Goal: Information Seeking & Learning: Learn about a topic

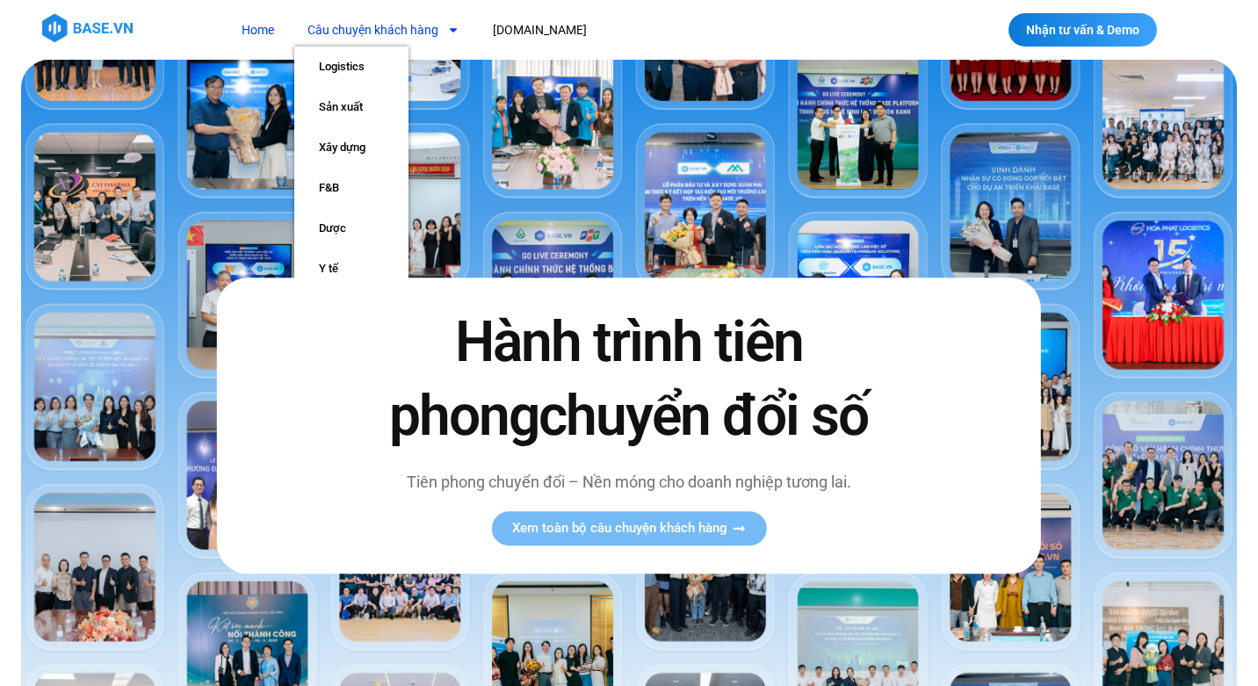
click at [439, 25] on span "Menu" at bounding box center [449, 30] width 21 height 30
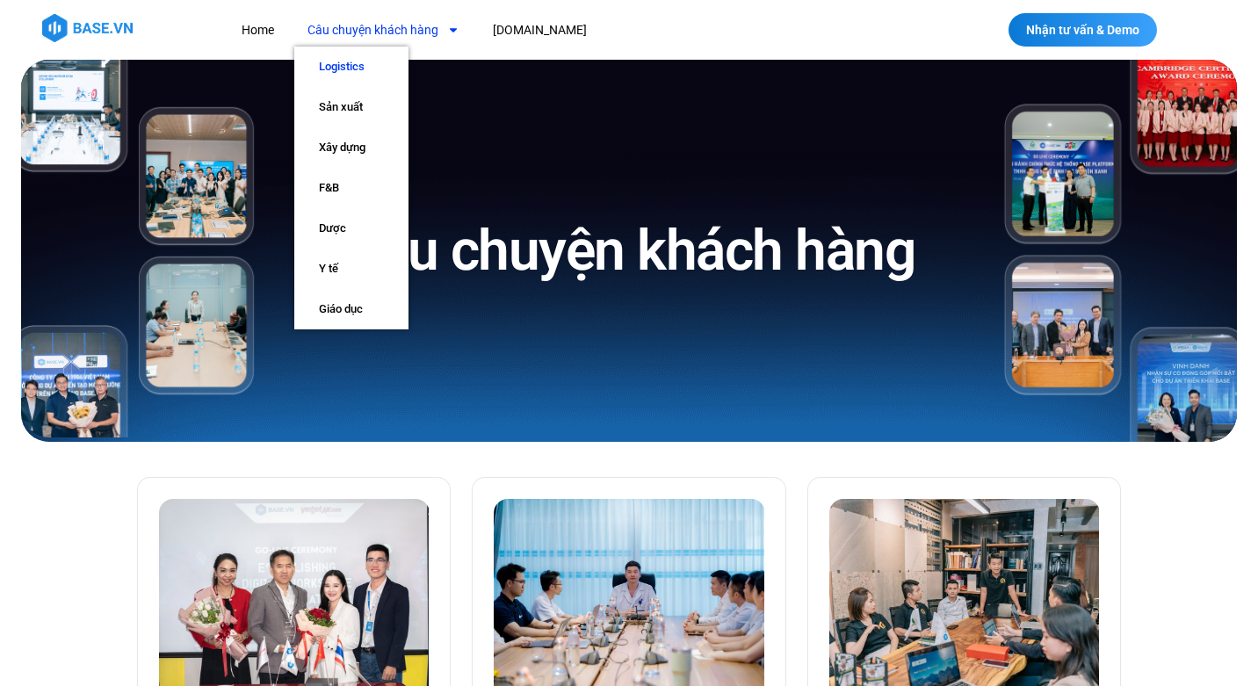
click at [356, 69] on link "Logistics" at bounding box center [351, 67] width 114 height 40
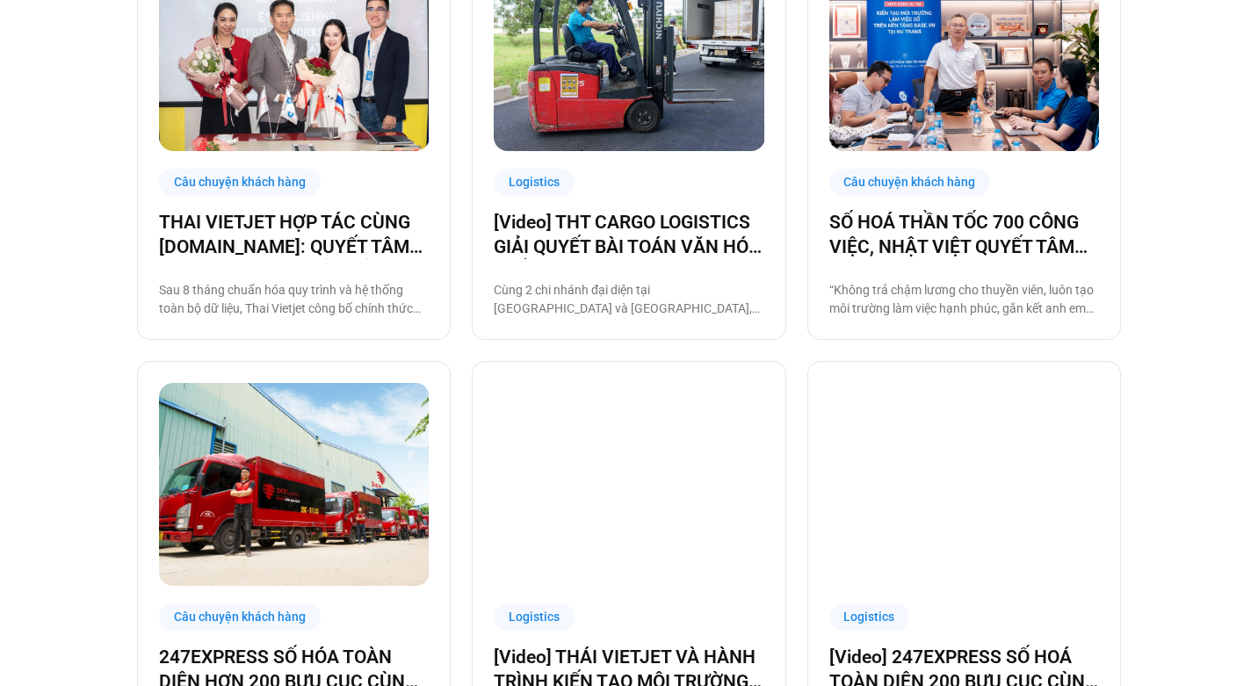
scroll to position [555, 0]
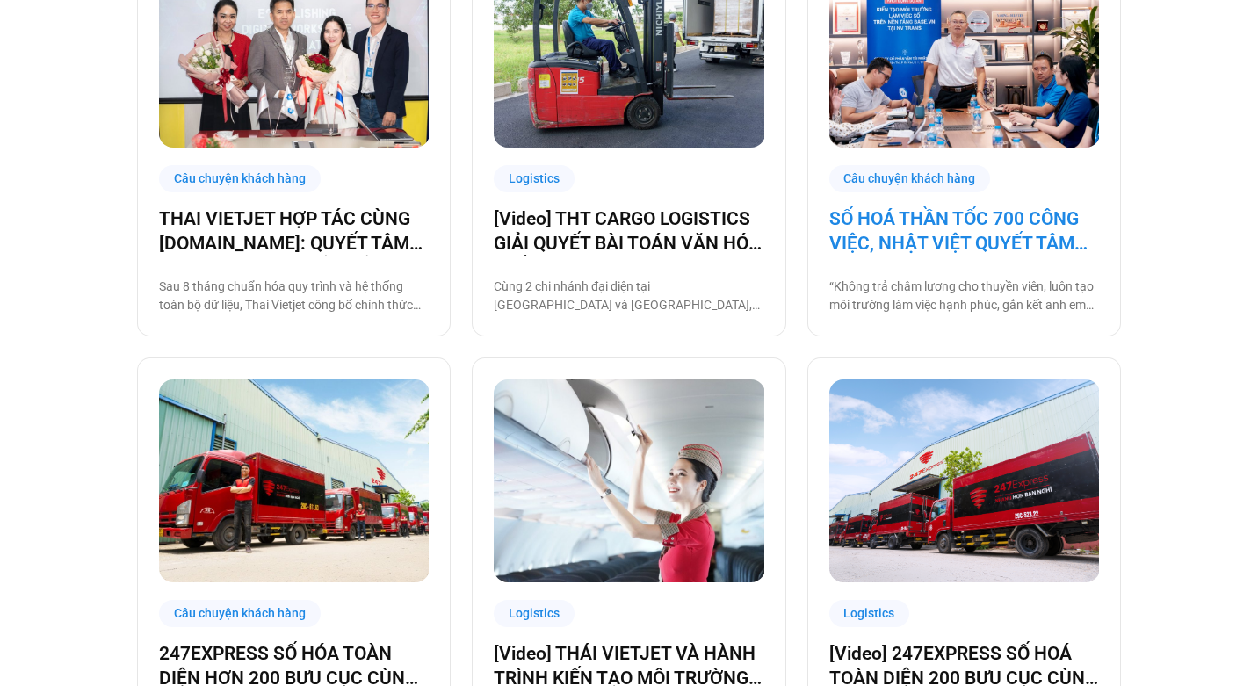
click at [953, 226] on link "SỐ HOÁ THẦN TỐC 700 CÔNG VIỆC, NHẬT VIỆT QUYẾT TÂM “GẮN KẾT TÀU – BỜ”" at bounding box center [965, 231] width 270 height 49
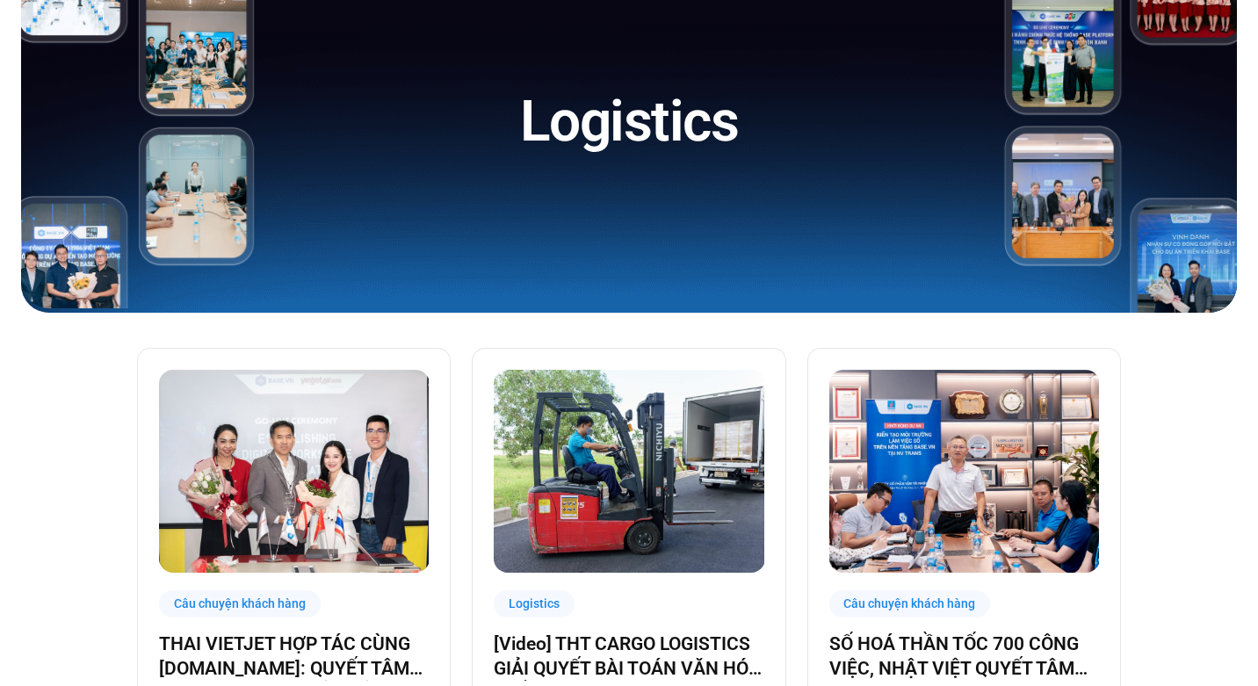
scroll to position [0, 0]
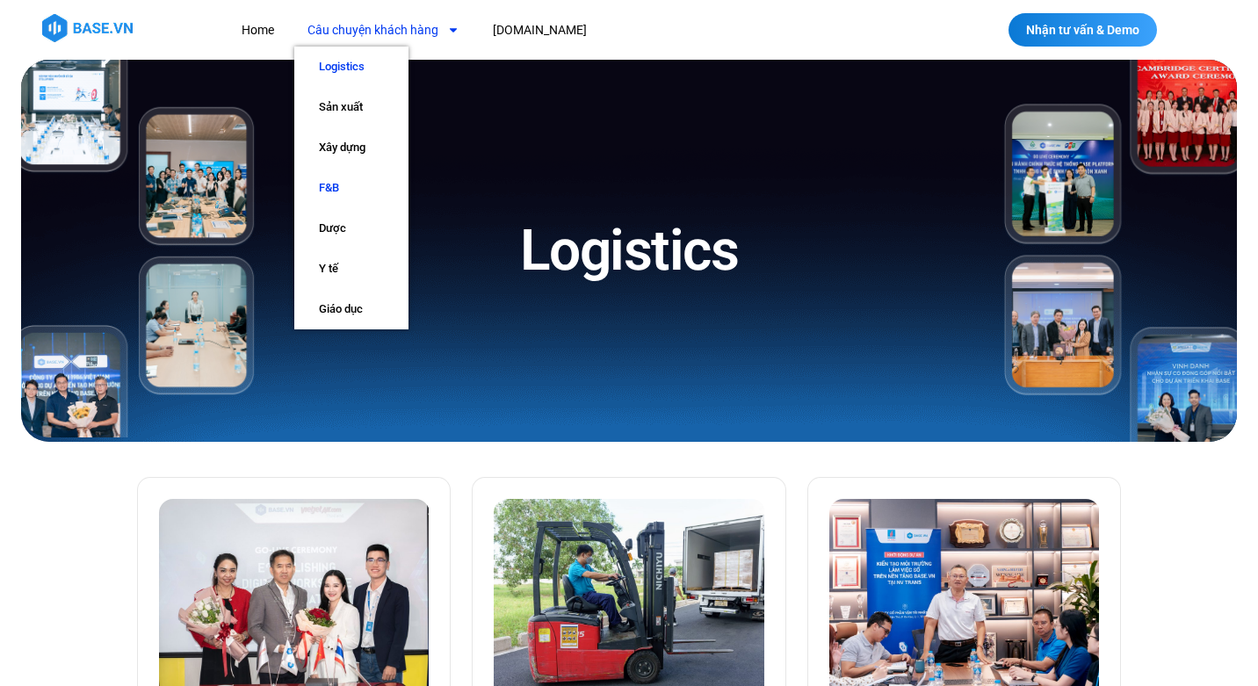
click at [334, 185] on link "F&B" at bounding box center [351, 188] width 114 height 40
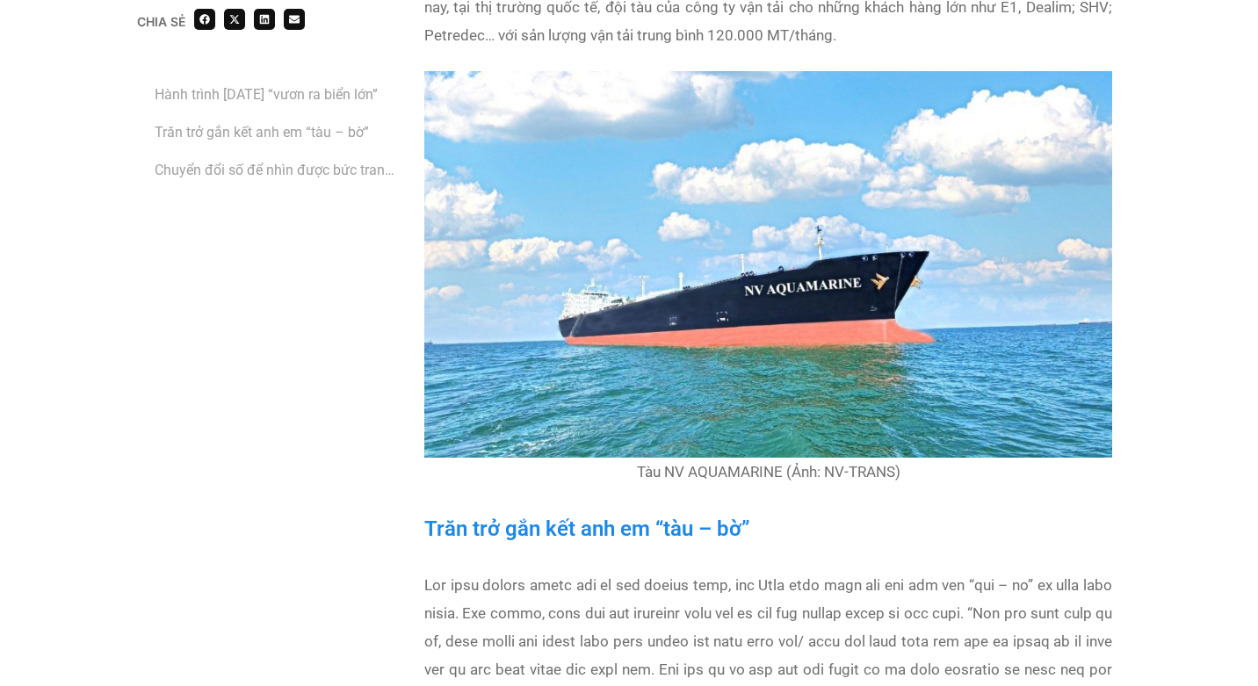
scroll to position [2391, 0]
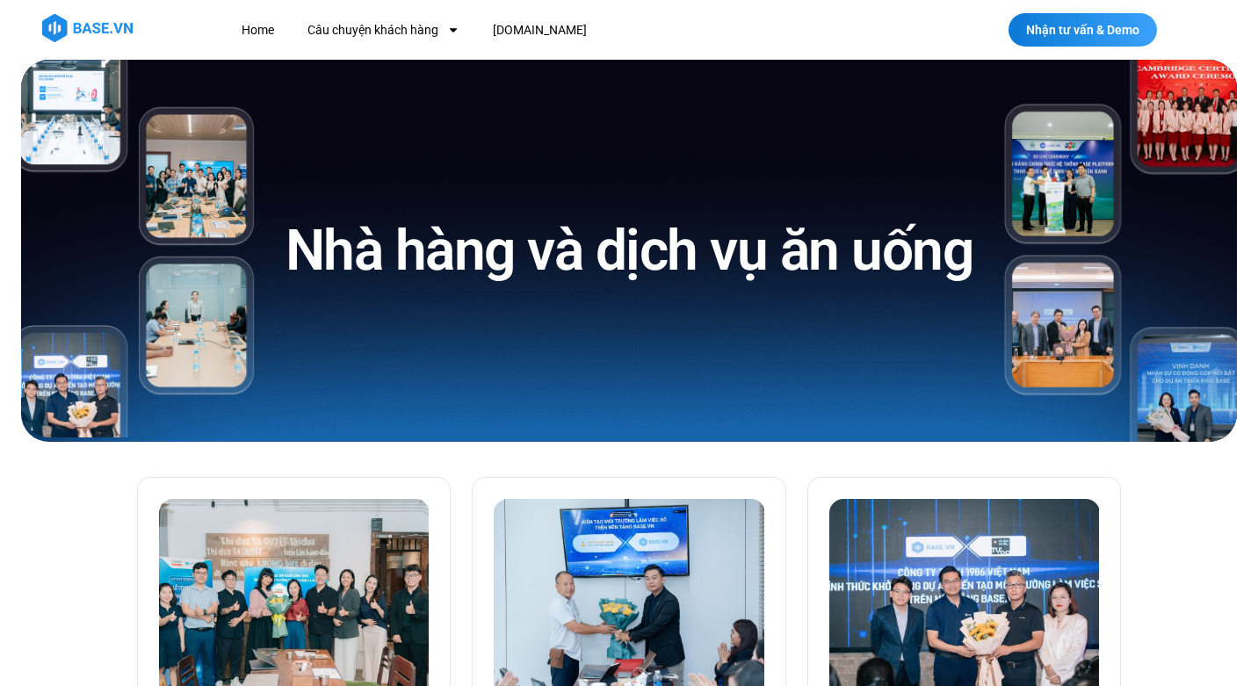
scroll to position [334, 0]
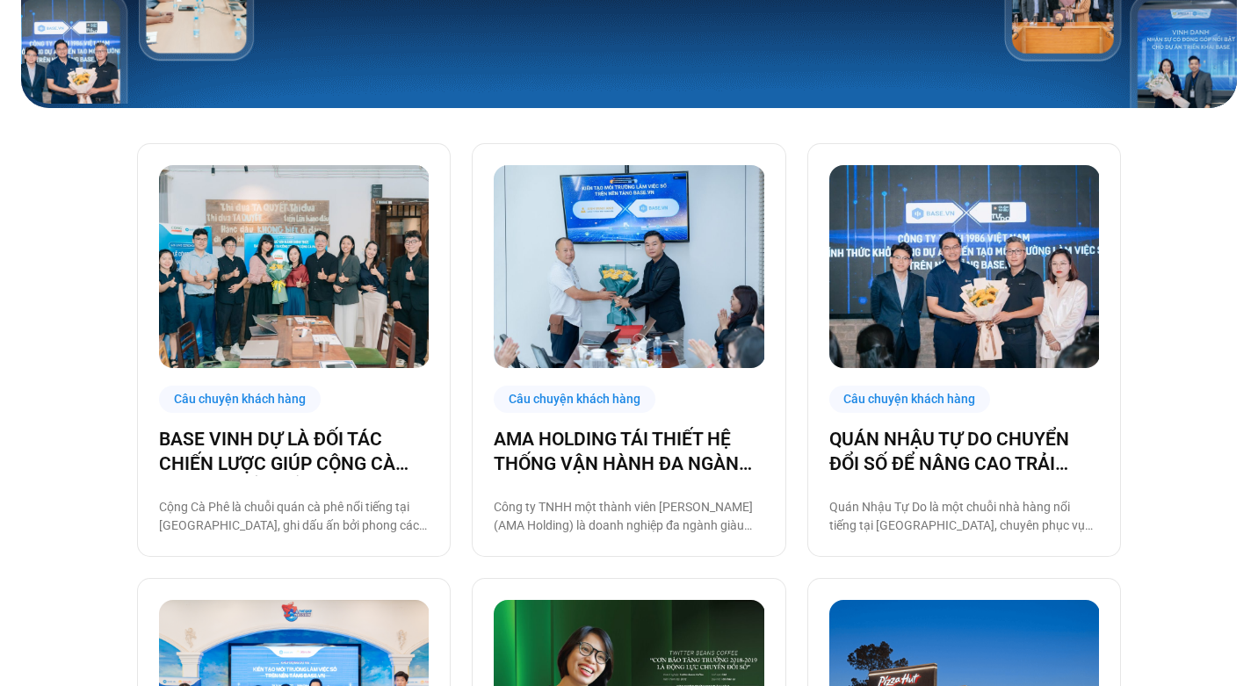
click at [936, 424] on div "Câu chuyện khách hàng QUÁN NHẬU TỰ DO CHUYỂN ĐỔI SỐ ĐỂ NÂNG CAO TRẢI NGHIỆM CHO…" at bounding box center [965, 350] width 314 height 414
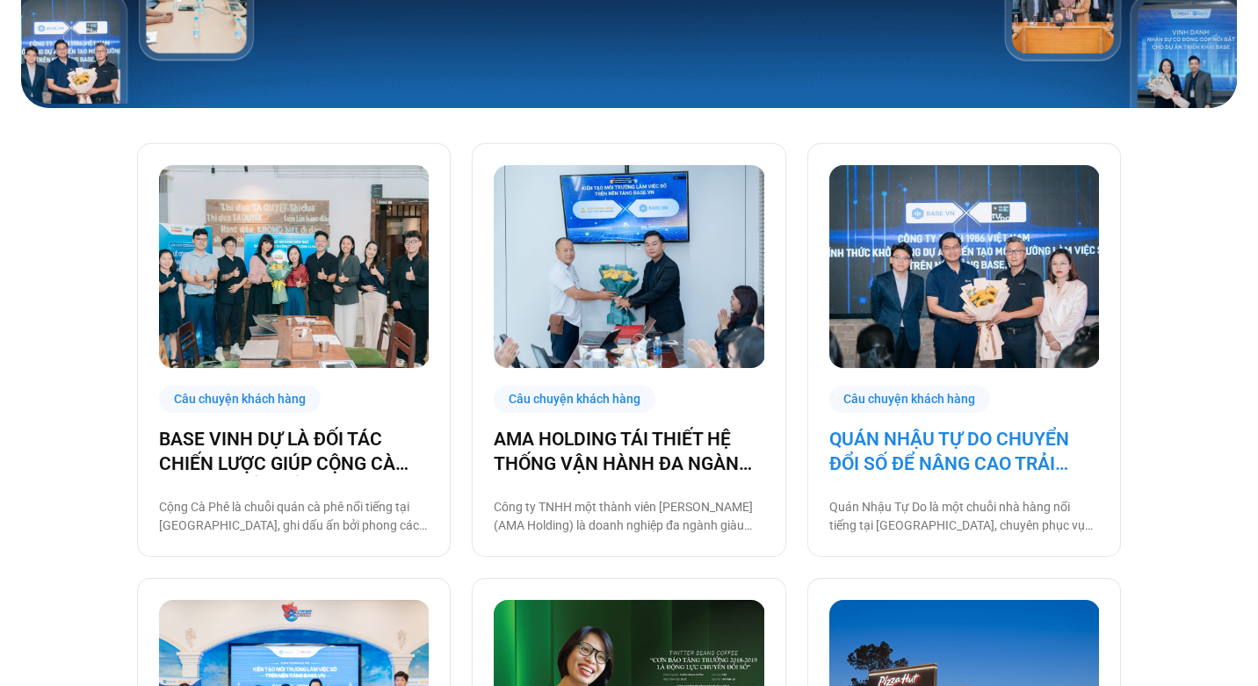
click at [919, 439] on link "QUÁN NHẬU TỰ DO CHUYỂN ĐỔI SỐ ĐỂ NÂNG CAO TRẢI NGHIỆM CHO 1000 NHÂN SỰ" at bounding box center [965, 451] width 270 height 49
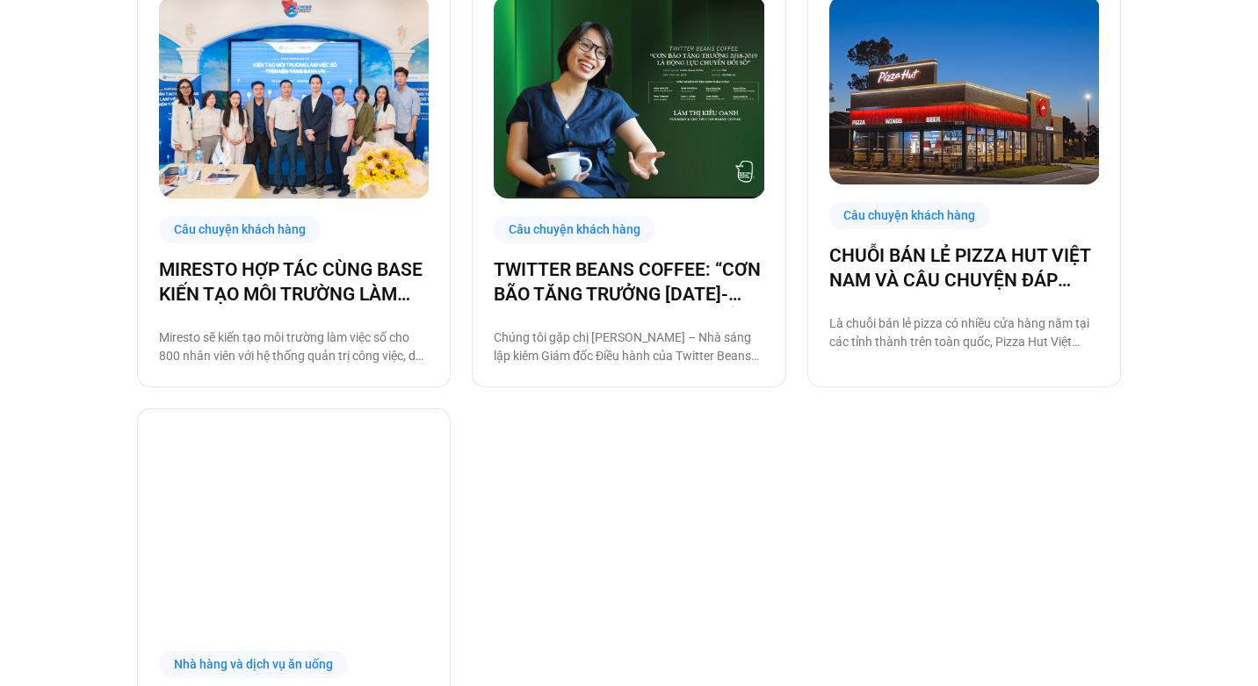
scroll to position [0, 0]
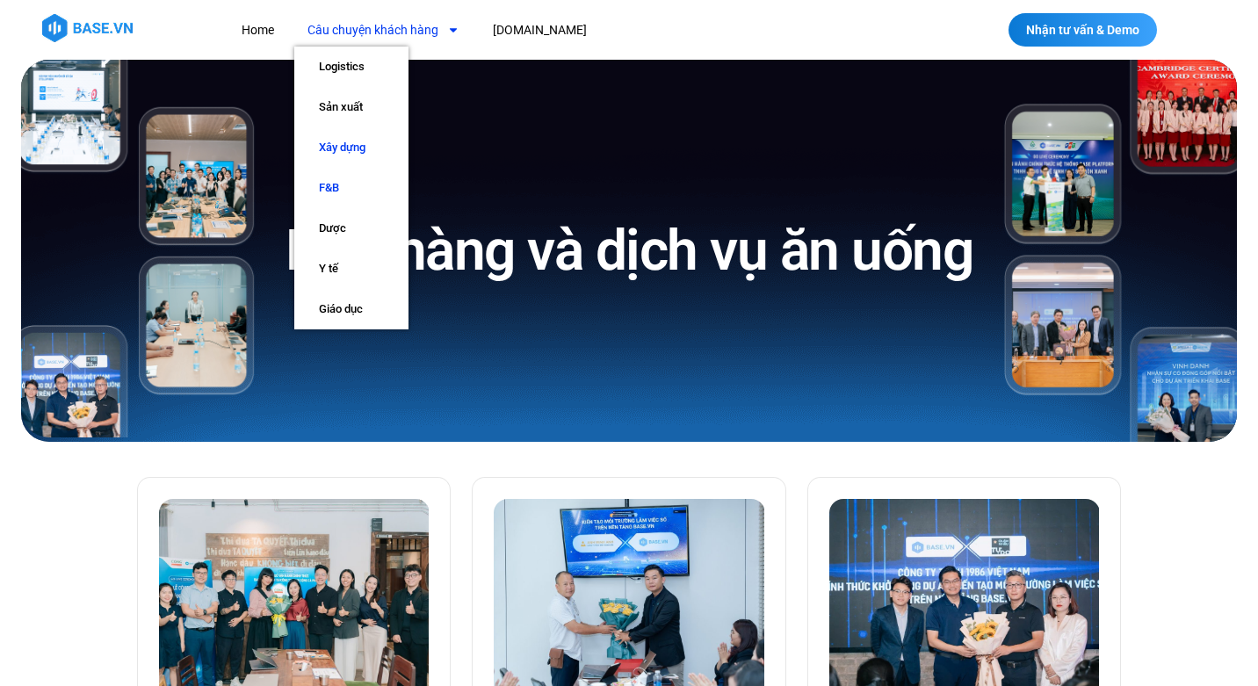
click at [334, 145] on link "Xây dựng" at bounding box center [351, 147] width 114 height 40
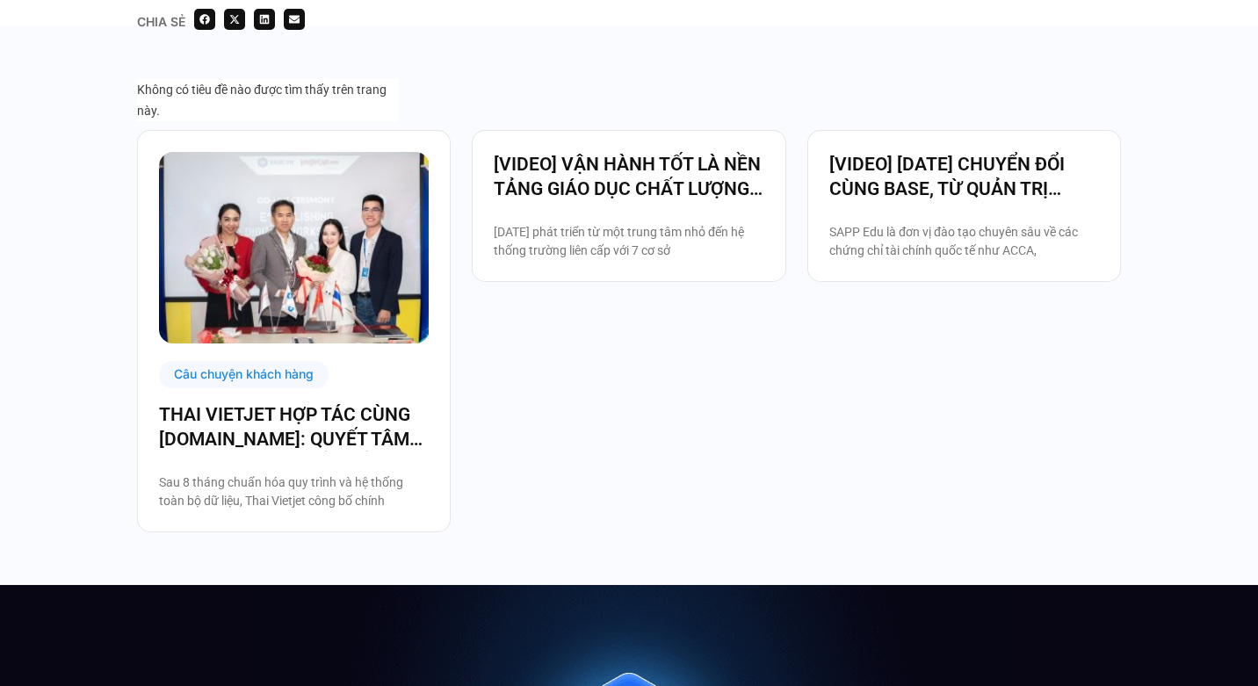
scroll to position [3561, 0]
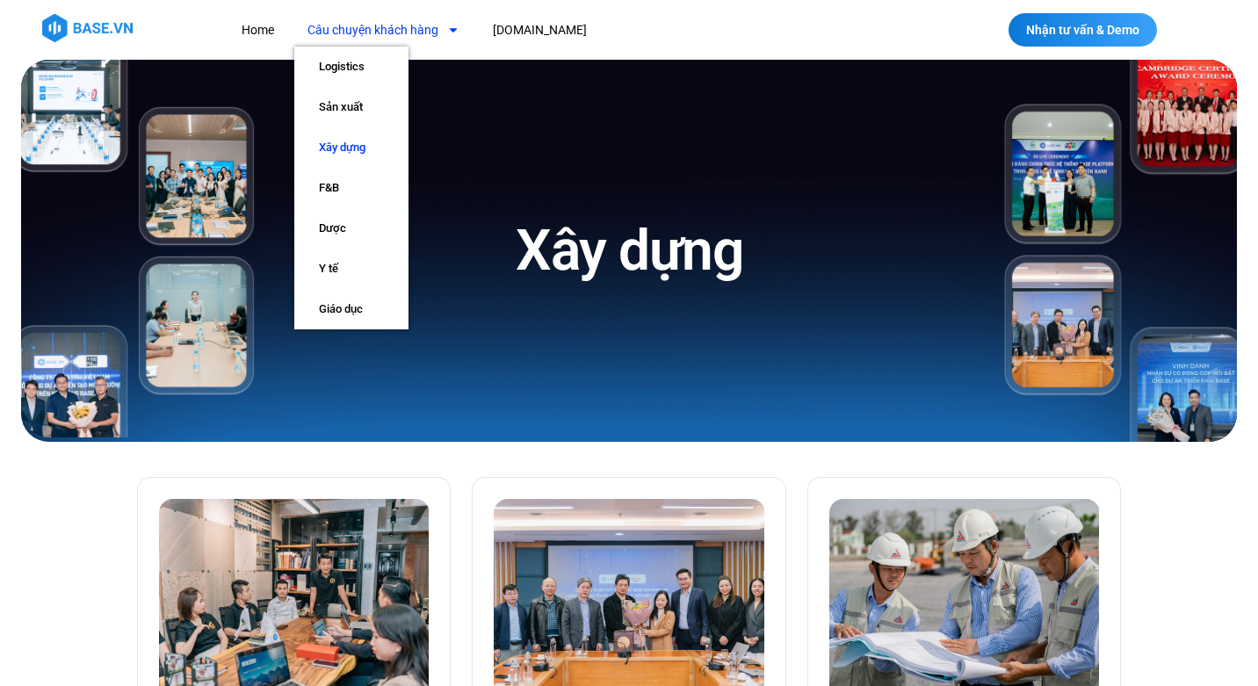
click at [387, 25] on link "Câu chuyện khách hàng" at bounding box center [383, 30] width 178 height 33
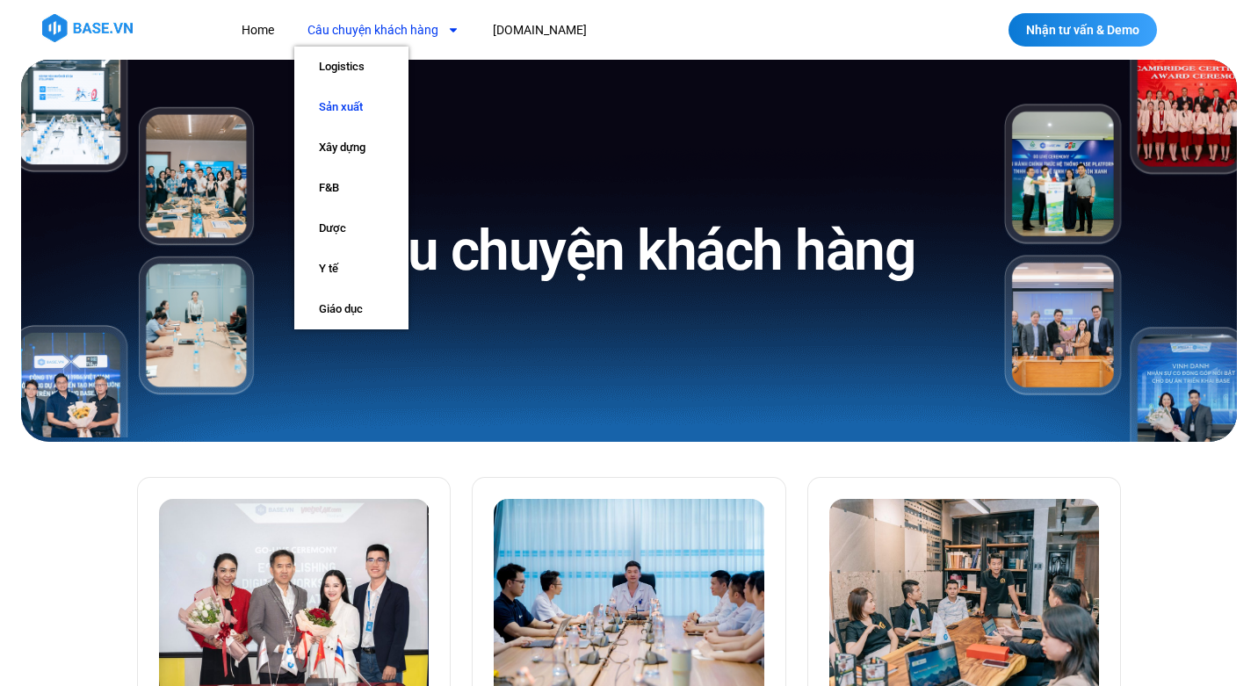
click at [340, 105] on link "Sản xuất" at bounding box center [351, 107] width 114 height 40
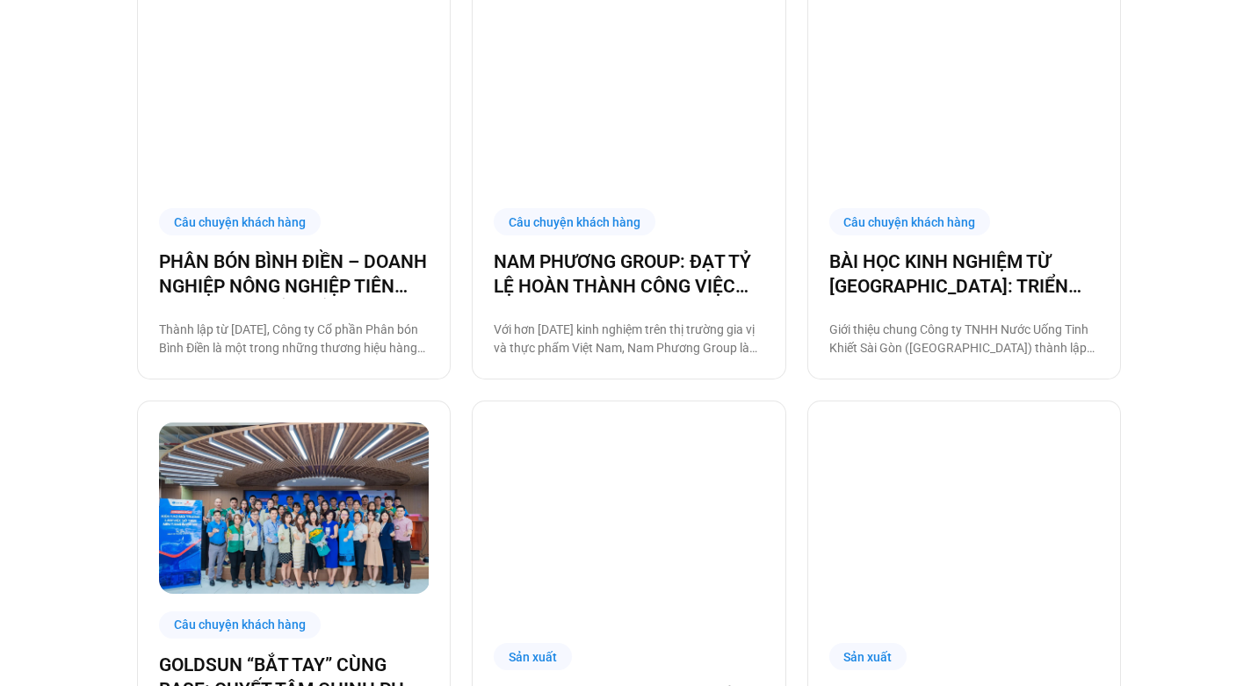
scroll to position [1793, 0]
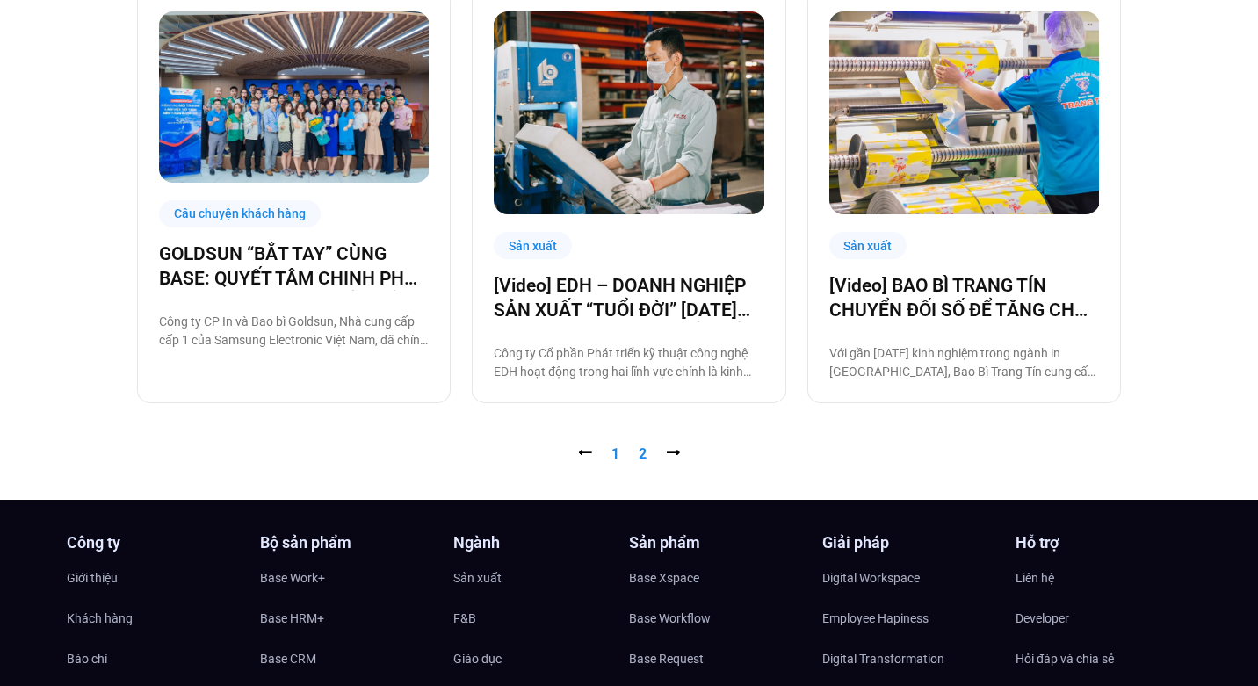
click at [642, 454] on link "Trang 2" at bounding box center [643, 454] width 8 height 17
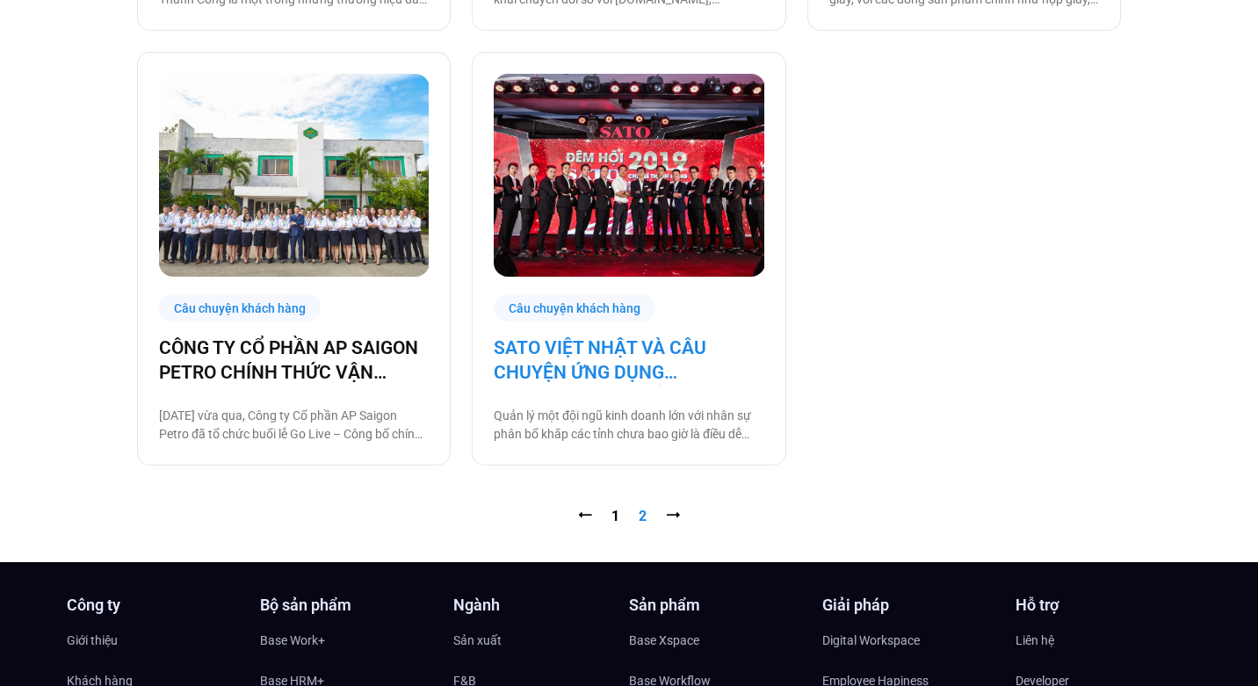
scroll to position [1359, 0]
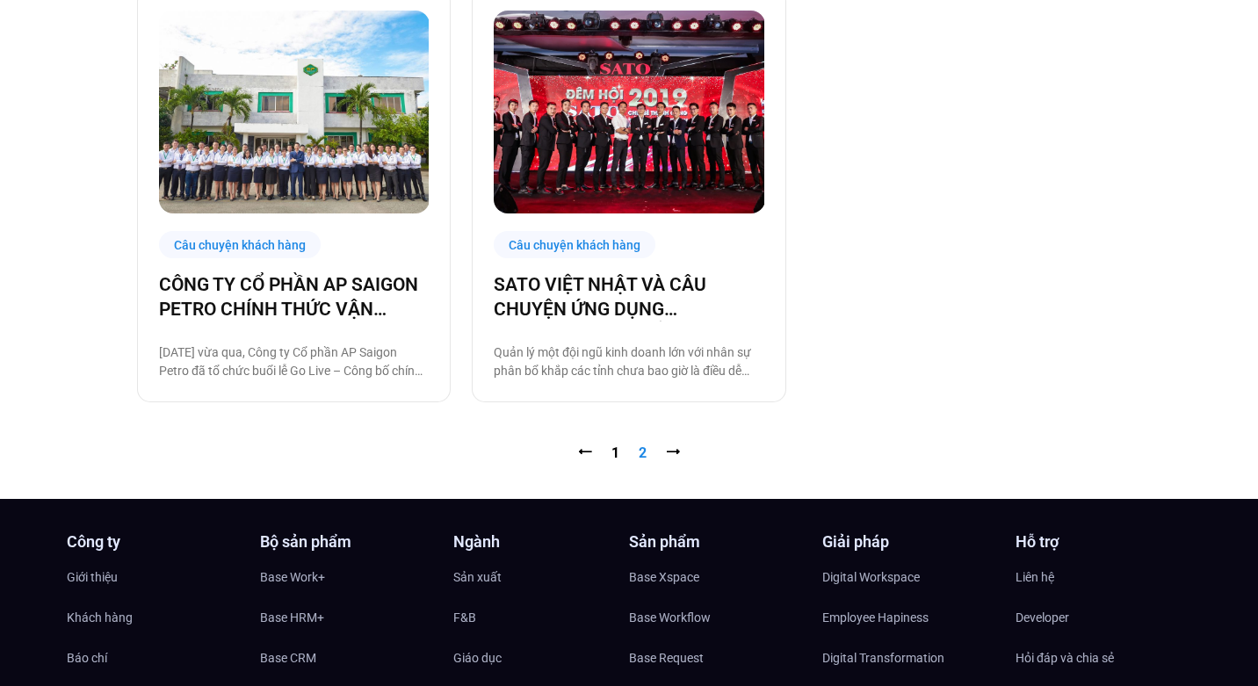
click at [620, 453] on nav "⭠ Trang 1 Trang 2 ⭢" at bounding box center [629, 453] width 984 height 21
click at [617, 453] on link "Trang 1" at bounding box center [616, 453] width 8 height 17
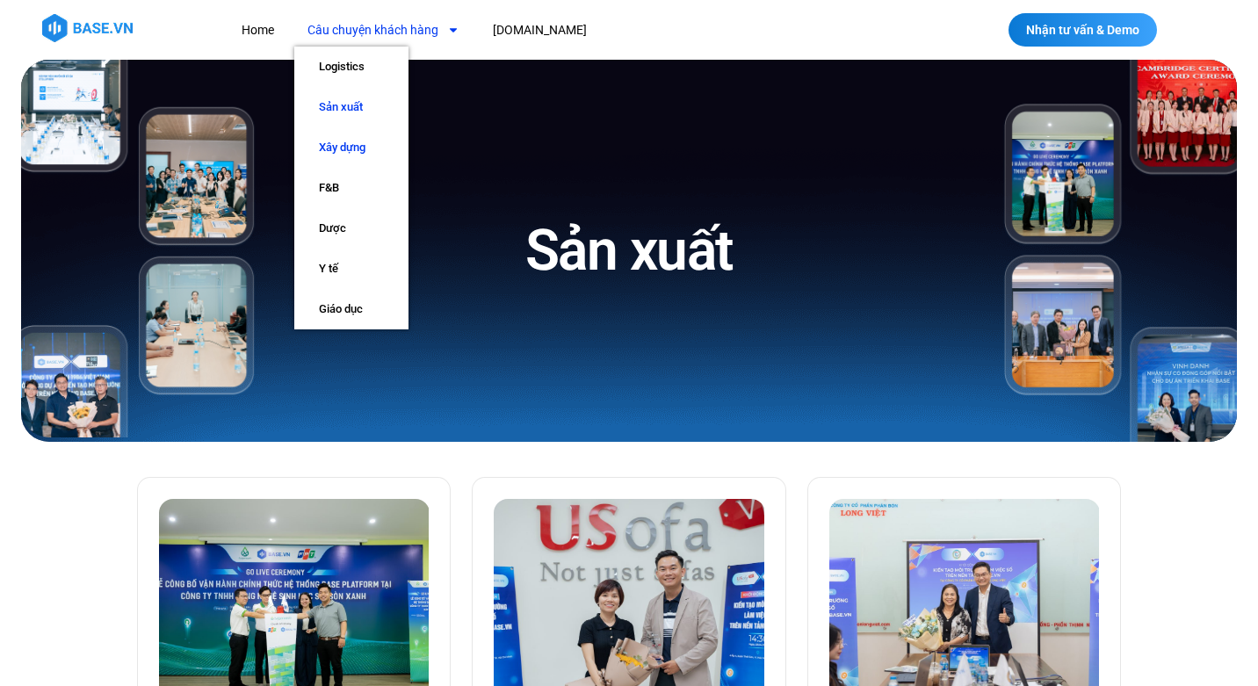
click at [347, 150] on link "Xây dựng" at bounding box center [351, 147] width 114 height 40
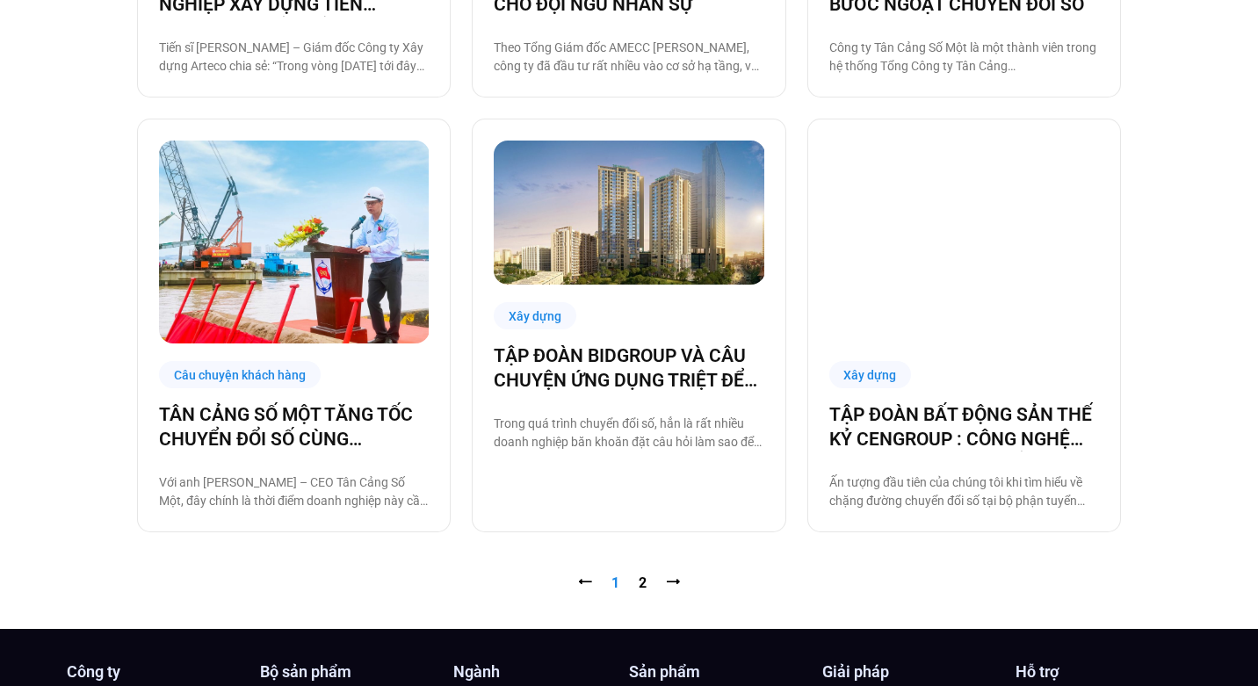
scroll to position [1671, 0]
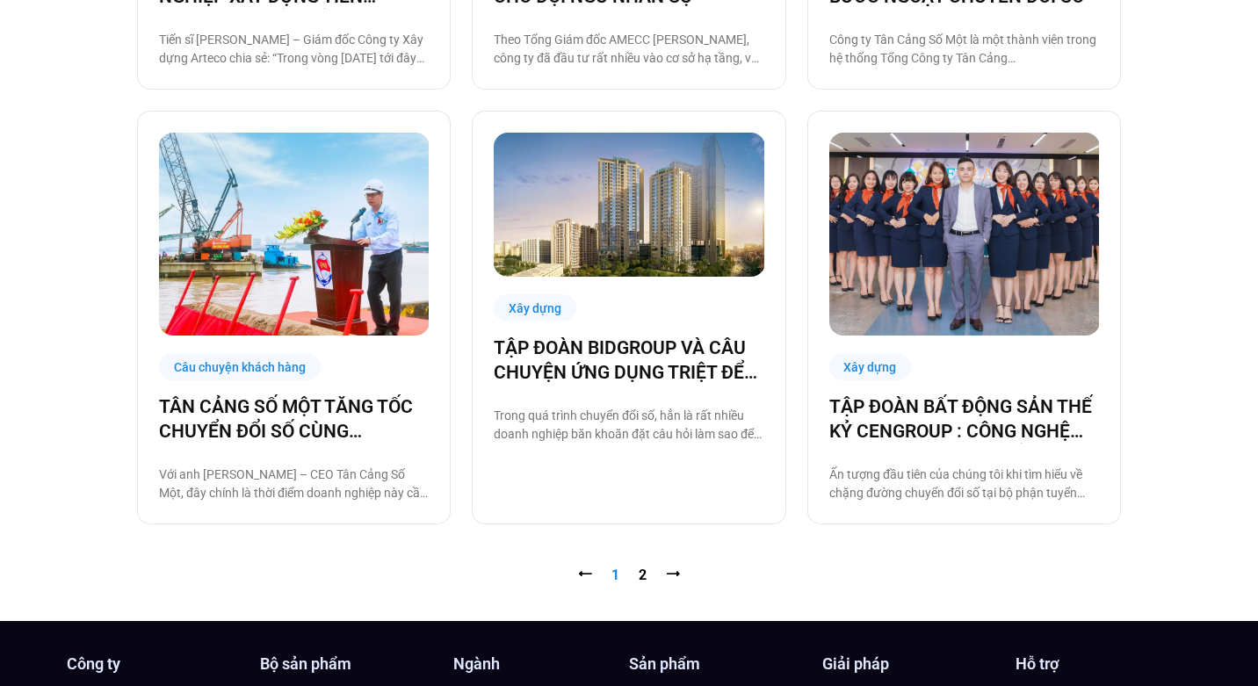
click at [613, 572] on span "Trang 1" at bounding box center [616, 575] width 8 height 17
click at [644, 577] on link "Trang 2" at bounding box center [643, 575] width 8 height 17
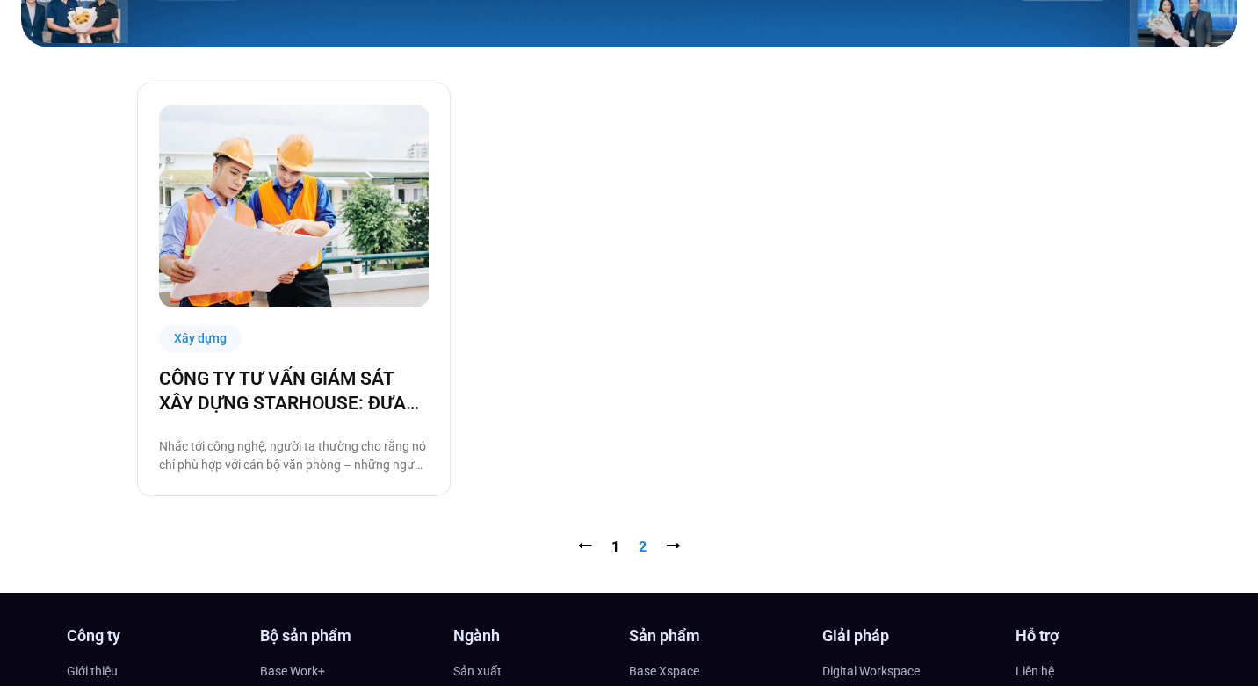
scroll to position [395, 0]
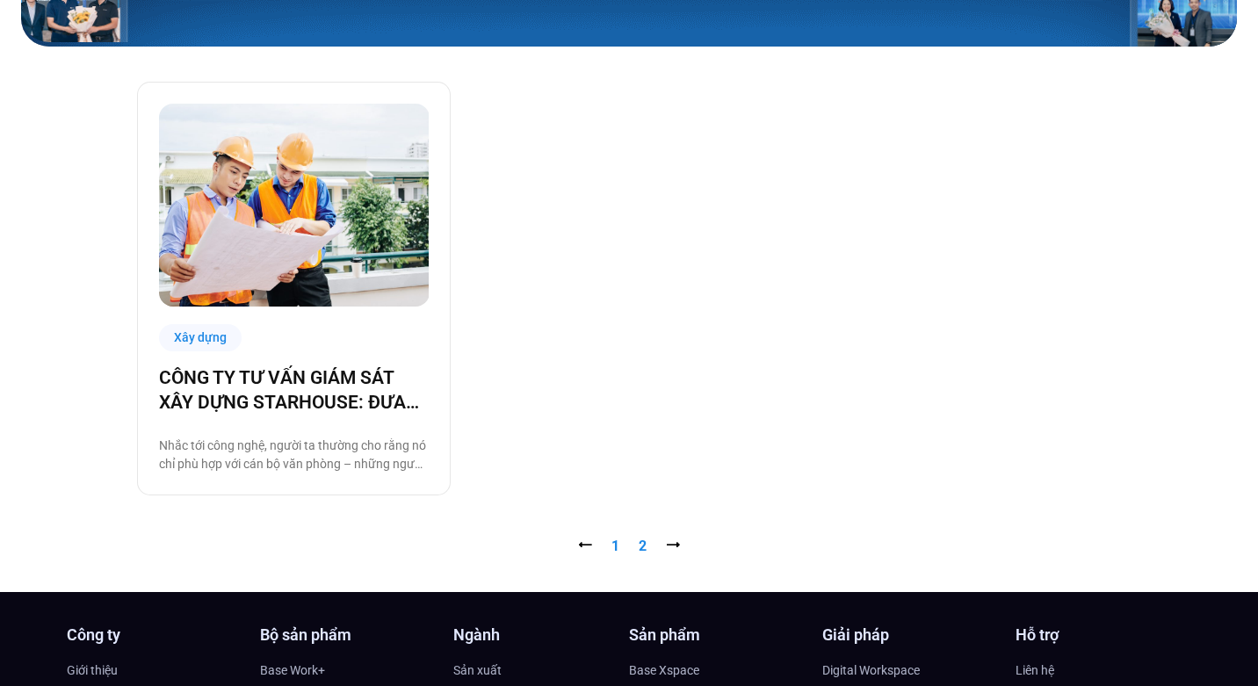
click at [615, 543] on link "Trang 1" at bounding box center [616, 546] width 8 height 17
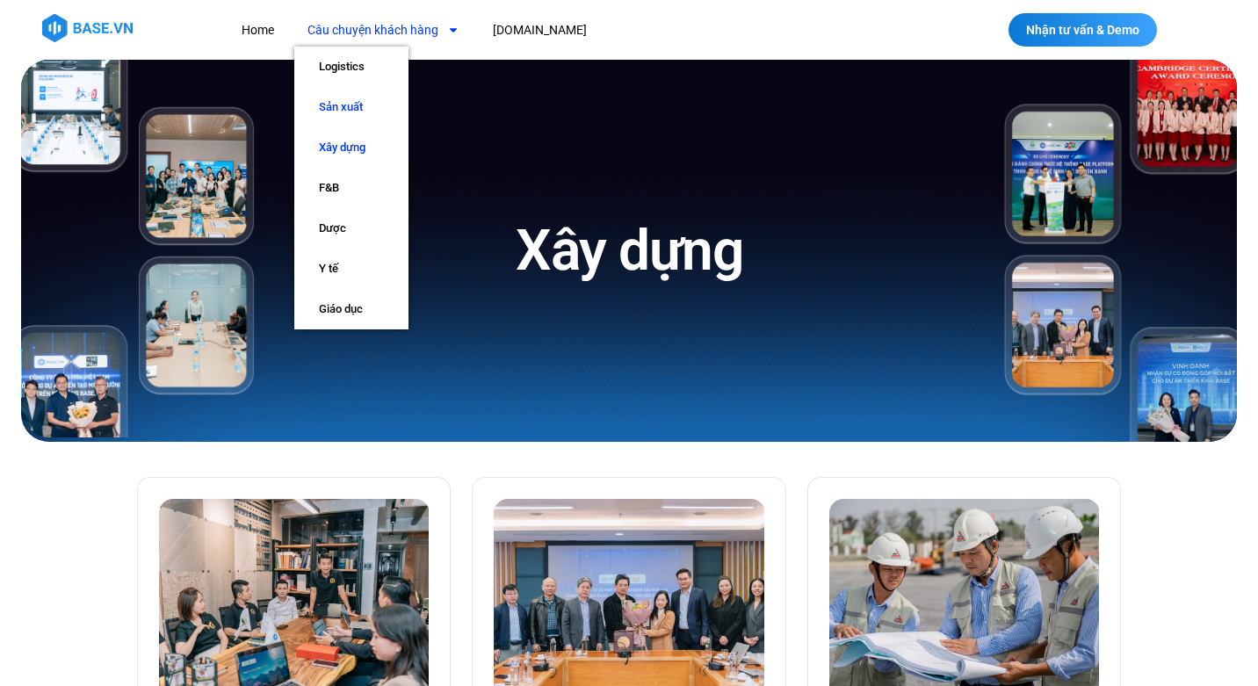
click at [337, 105] on link "Sản xuất" at bounding box center [351, 107] width 114 height 40
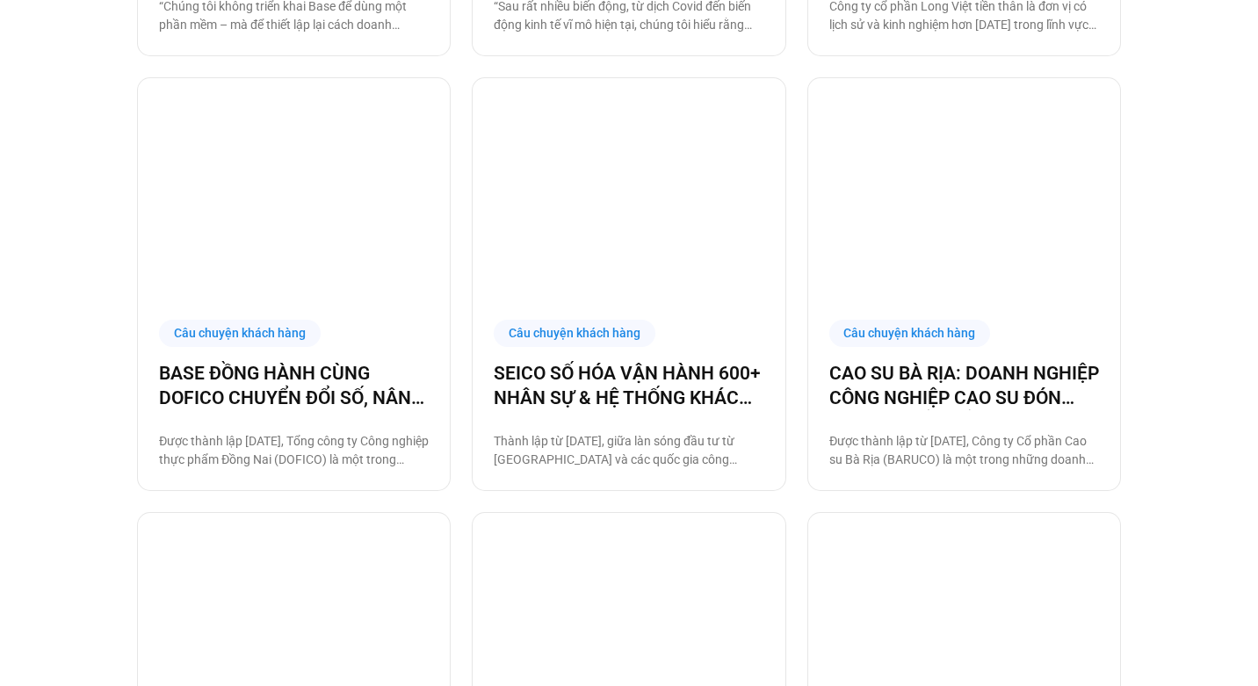
scroll to position [837, 0]
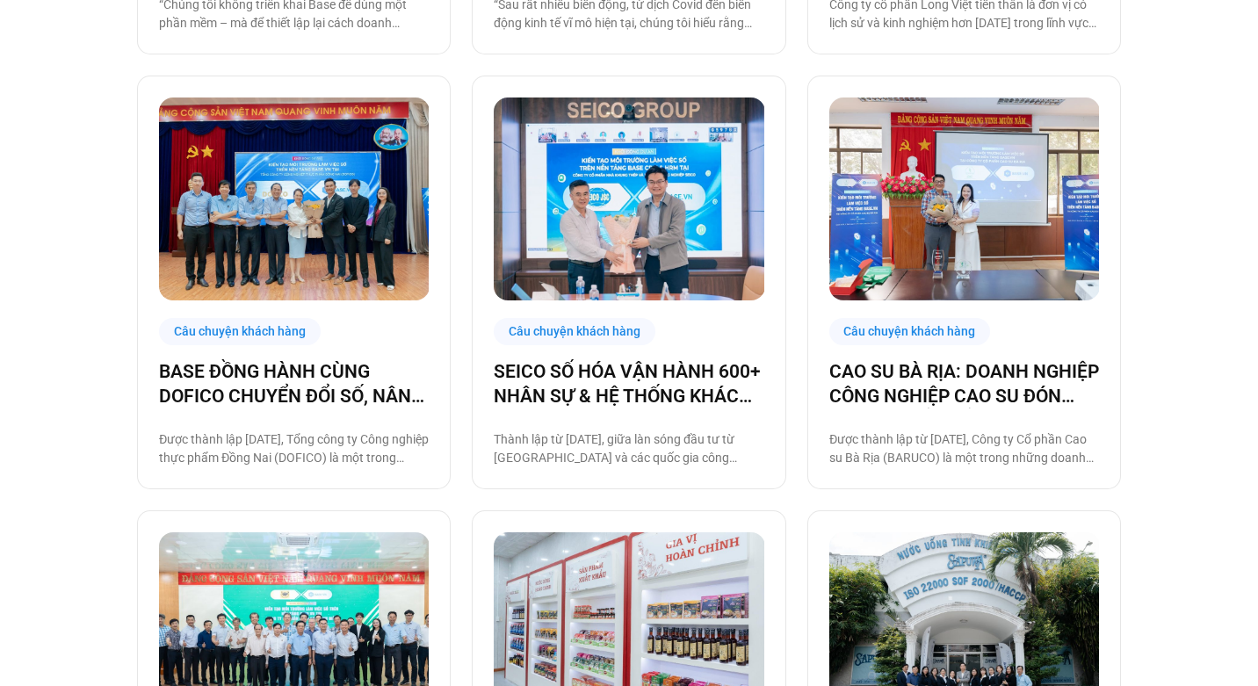
click at [596, 337] on div "Câu chuyện khách hàng" at bounding box center [575, 331] width 162 height 27
click at [590, 268] on img at bounding box center [629, 199] width 271 height 203
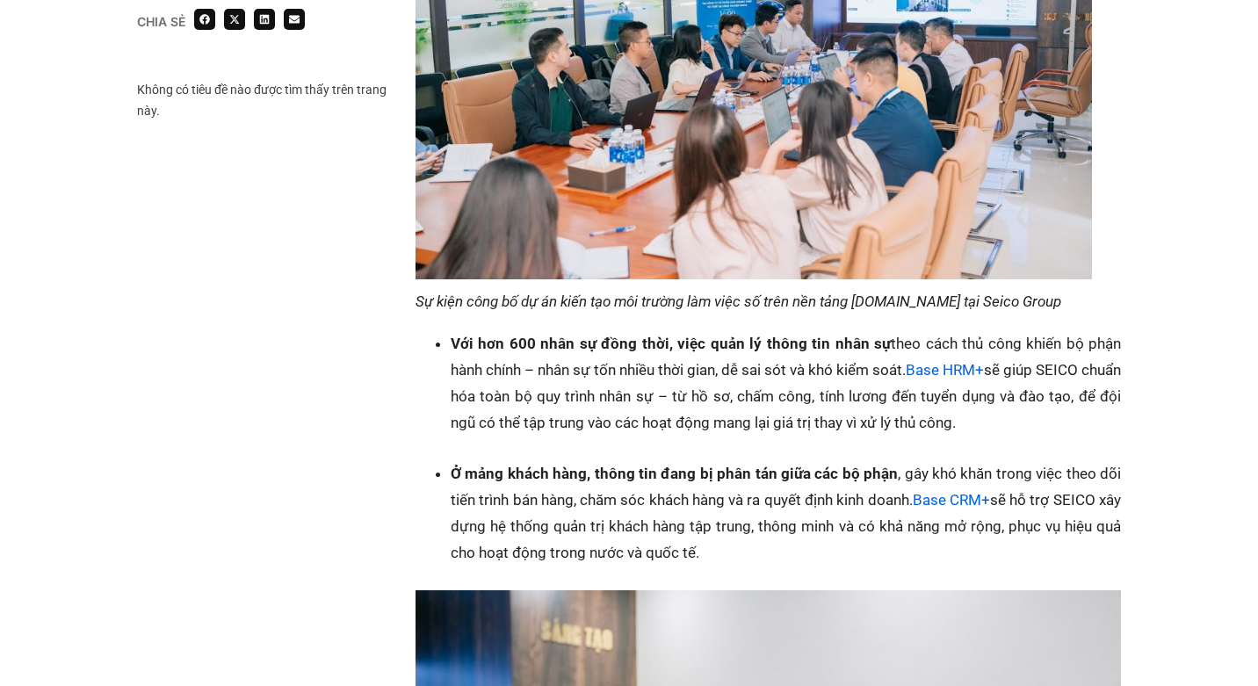
scroll to position [1781, 0]
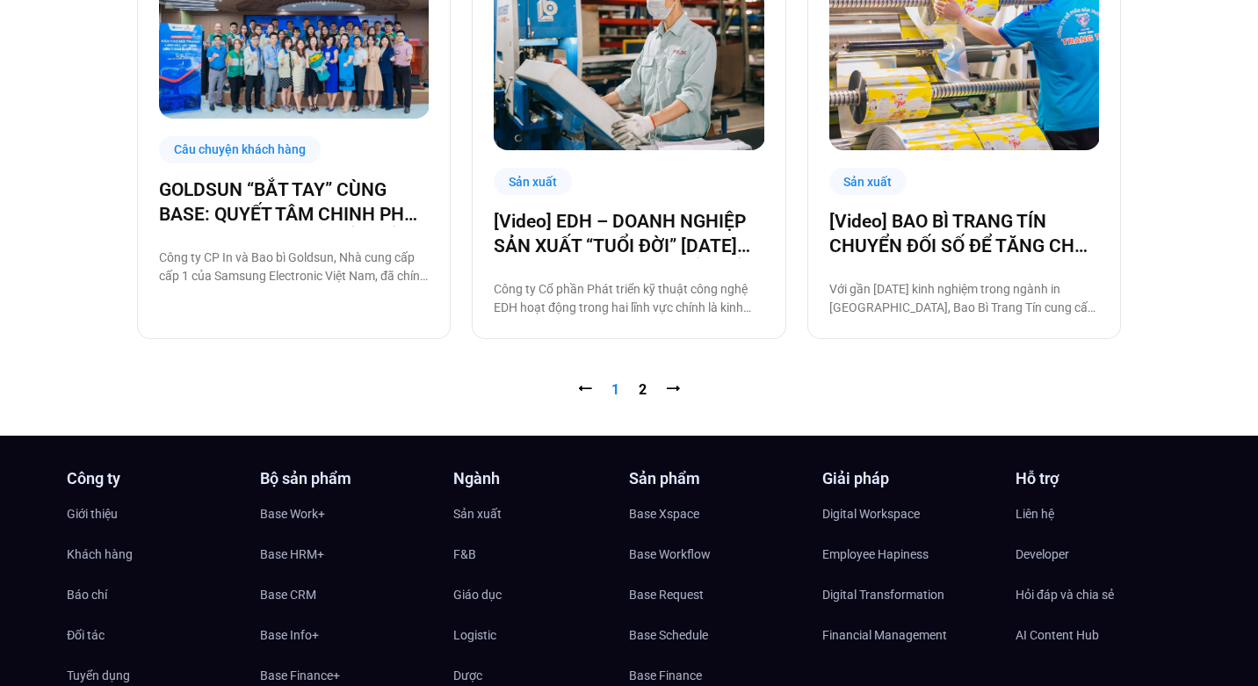
scroll to position [1806, 0]
